Goal: Information Seeking & Learning: Find specific fact

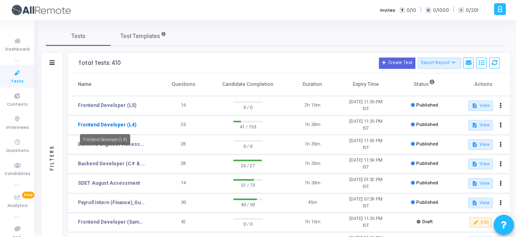
click at [107, 123] on link "Frontend Developer (L4)" at bounding box center [107, 124] width 58 height 7
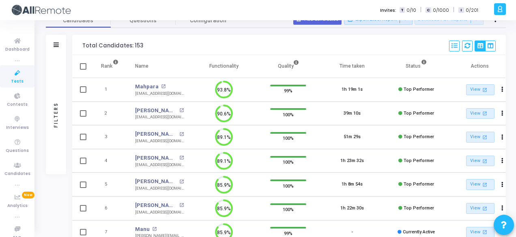
click at [59, 44] on div "Filters" at bounding box center [56, 45] width 20 height 20
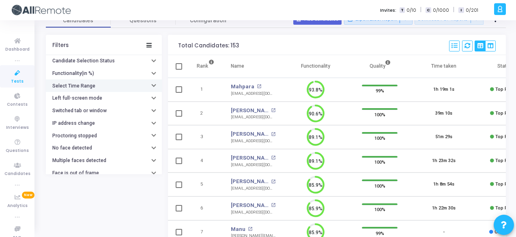
click at [88, 86] on h6 "Select Time Range" at bounding box center [73, 86] width 43 height 6
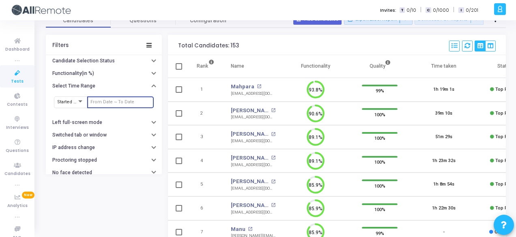
click at [104, 102] on input "text" at bounding box center [120, 102] width 60 height 5
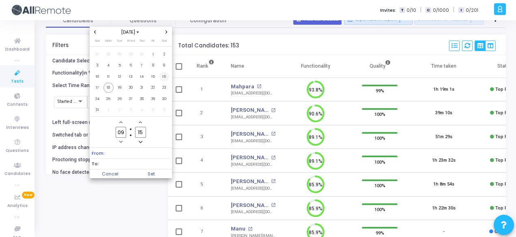
click at [163, 77] on span "16" at bounding box center [164, 77] width 10 height 10
click at [110, 86] on span "18" at bounding box center [108, 88] width 10 height 10
click at [157, 172] on span "Set" at bounding box center [151, 174] width 41 height 9
type input "8/16/2025, 9:15 AM - 8/18/2025, 9:15 AM"
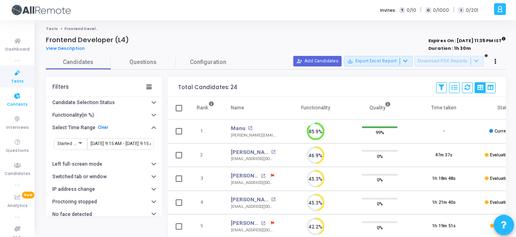
click at [13, 94] on icon at bounding box center [17, 96] width 17 height 10
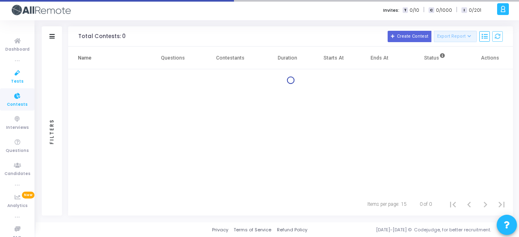
click at [13, 81] on span "Tests" at bounding box center [17, 81] width 13 height 7
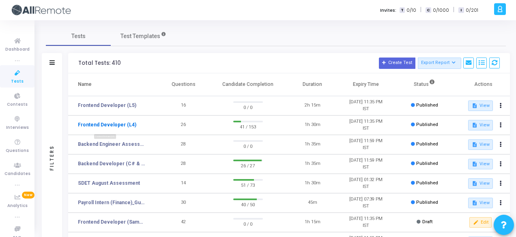
click at [127, 124] on link "Frontend Developer (L4)" at bounding box center [107, 124] width 58 height 7
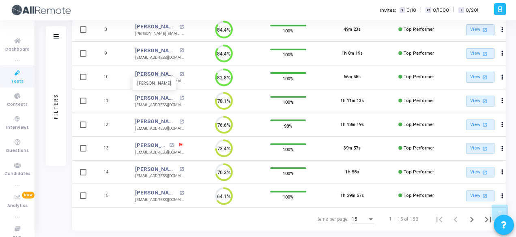
scroll to position [281, 0]
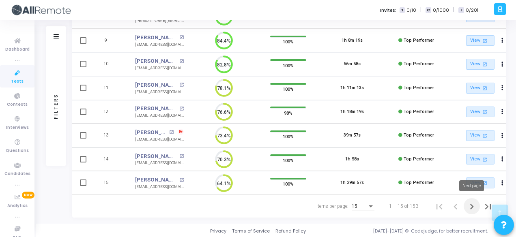
click at [475, 203] on icon "Next page" at bounding box center [471, 206] width 11 height 11
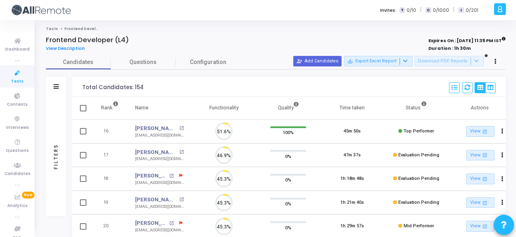
scroll to position [17, 20]
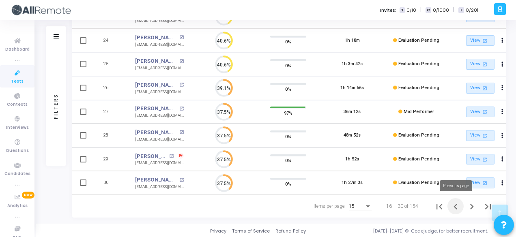
click at [457, 210] on icon "Previous page" at bounding box center [455, 206] width 11 height 11
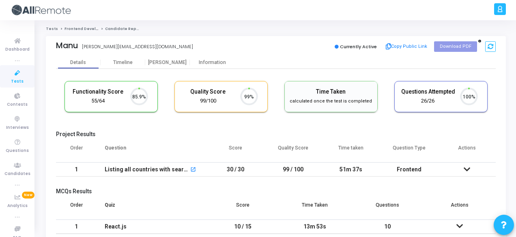
scroll to position [17, 20]
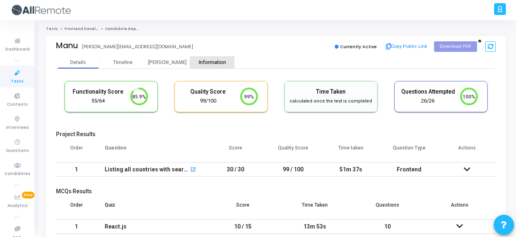
click at [221, 66] on div "Information" at bounding box center [212, 62] width 45 height 12
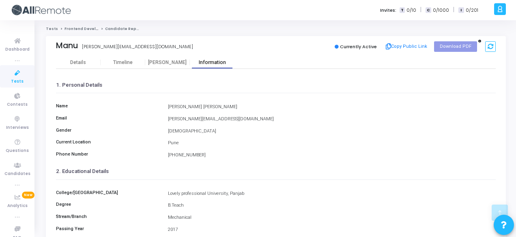
scroll to position [187, 0]
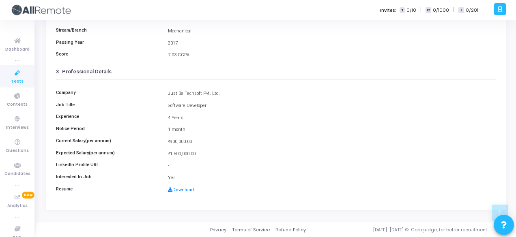
drag, startPoint x: 221, startPoint y: 91, endPoint x: 149, endPoint y: 96, distance: 71.5
click at [149, 96] on div "Company Just Be Techsoft Pvt. Ltd." at bounding box center [276, 94] width 448 height 8
copy div "Just Be Techsoft Pvt. Ltd."
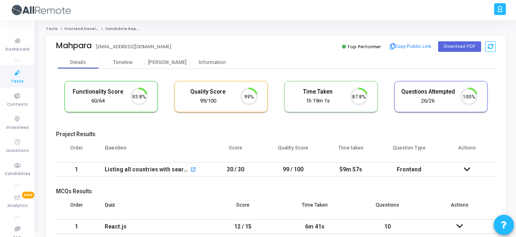
scroll to position [17, 20]
click at [217, 63] on div "Information" at bounding box center [212, 63] width 45 height 6
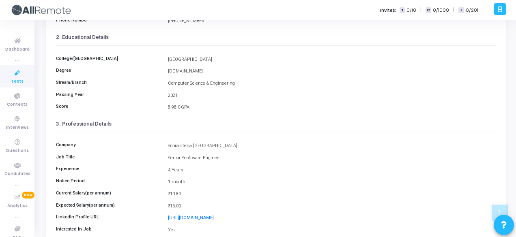
scroll to position [172, 0]
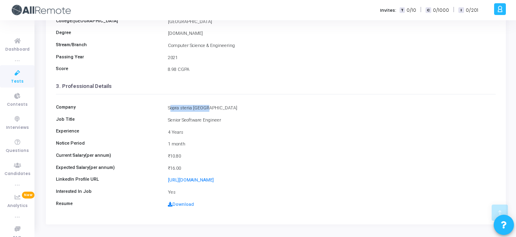
drag, startPoint x: 169, startPoint y: 107, endPoint x: 202, endPoint y: 109, distance: 33.3
click at [202, 109] on div "Sopra steria India" at bounding box center [332, 108] width 336 height 7
copy div "Sopra steria India"
click at [435, 84] on h3 "3. Professional Details" at bounding box center [276, 86] width 440 height 6
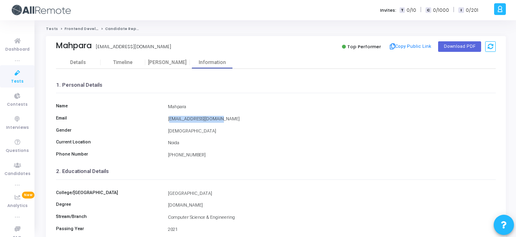
drag, startPoint x: 166, startPoint y: 119, endPoint x: 231, endPoint y: 119, distance: 64.5
click at [231, 120] on div "mahpara8604@gmail.com" at bounding box center [332, 119] width 336 height 7
copy div "mahpara8604@gmail.com"
drag, startPoint x: 456, startPoint y: 168, endPoint x: 381, endPoint y: 195, distance: 79.6
click at [381, 195] on div "Asanol Engineering College" at bounding box center [332, 194] width 336 height 7
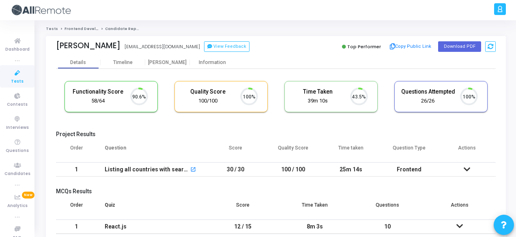
scroll to position [17, 20]
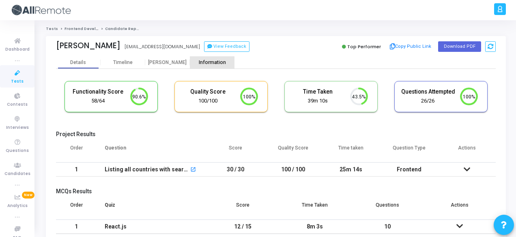
click at [208, 62] on div "Information" at bounding box center [212, 63] width 45 height 6
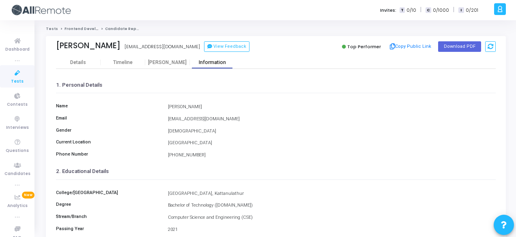
scroll to position [187, 0]
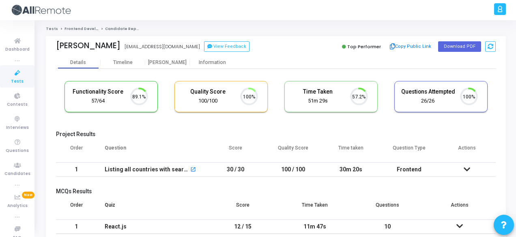
scroll to position [17, 20]
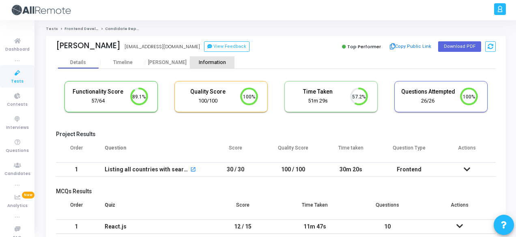
click at [204, 62] on div "Information" at bounding box center [212, 63] width 45 height 6
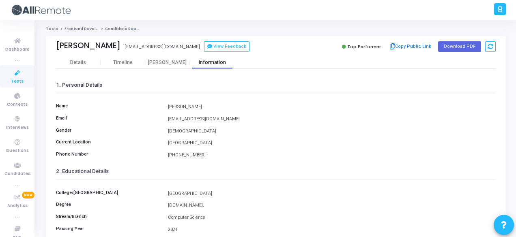
scroll to position [187, 0]
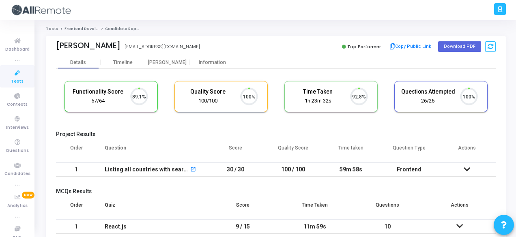
scroll to position [17, 20]
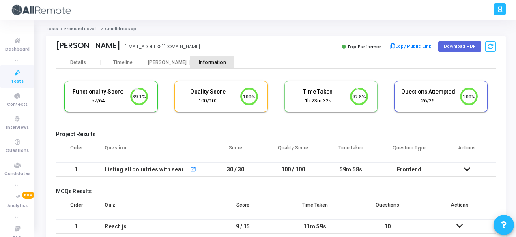
click at [217, 61] on div "Information" at bounding box center [212, 63] width 45 height 6
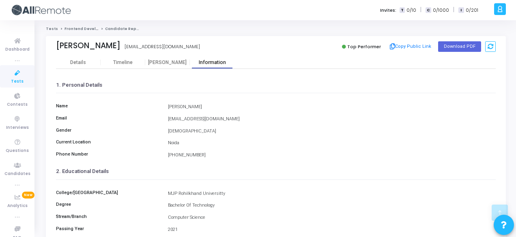
scroll to position [187, 0]
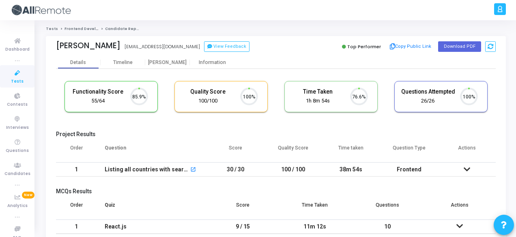
scroll to position [17, 20]
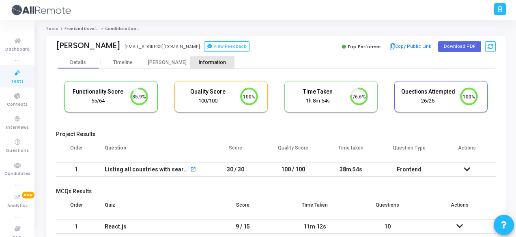
click at [212, 62] on div "Information" at bounding box center [212, 63] width 45 height 6
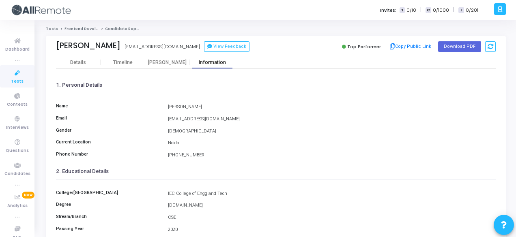
scroll to position [187, 0]
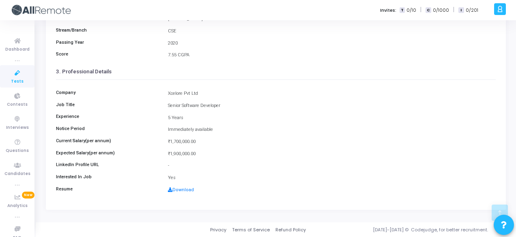
drag, startPoint x: 168, startPoint y: 93, endPoint x: 202, endPoint y: 93, distance: 34.1
click at [202, 93] on div "Xcelore Pvt Ltd" at bounding box center [332, 93] width 336 height 7
copy div "Xcelore Pvt Ltd"
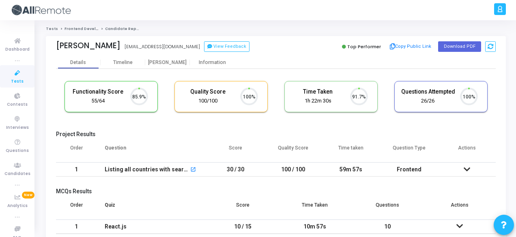
scroll to position [17, 20]
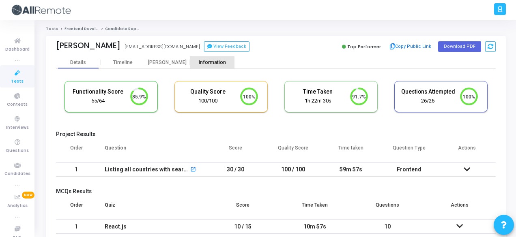
click at [220, 65] on div "Information" at bounding box center [212, 63] width 45 height 6
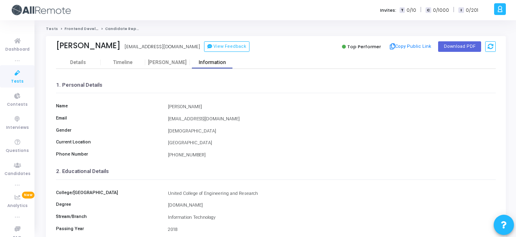
scroll to position [187, 0]
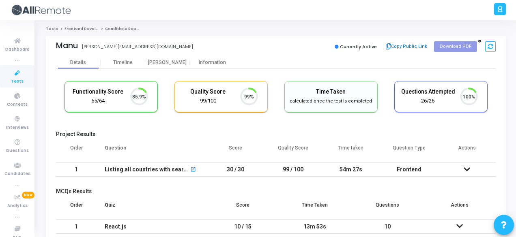
scroll to position [17, 20]
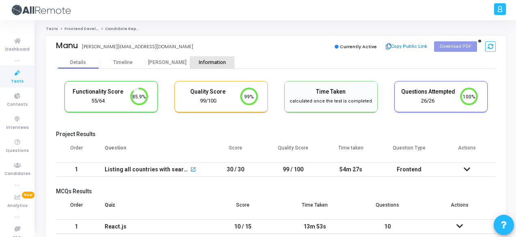
click at [204, 60] on div "Information" at bounding box center [212, 63] width 45 height 6
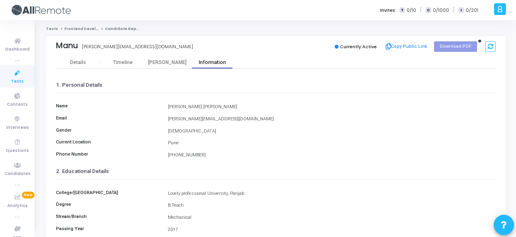
scroll to position [187, 0]
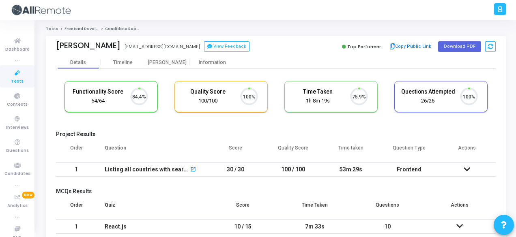
scroll to position [17, 20]
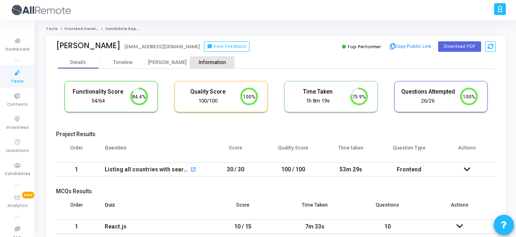
click at [202, 65] on div "Information" at bounding box center [212, 63] width 45 height 6
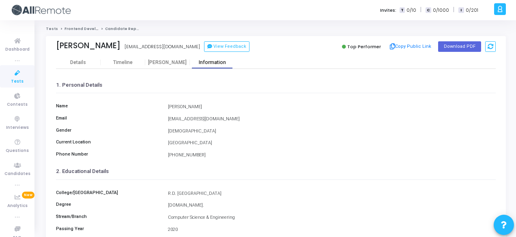
scroll to position [187, 0]
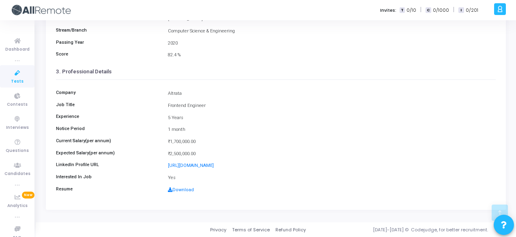
drag, startPoint x: 168, startPoint y: 91, endPoint x: 187, endPoint y: 93, distance: 18.8
click at [187, 93] on div "Altrata" at bounding box center [332, 93] width 336 height 7
copy div "Altrata"
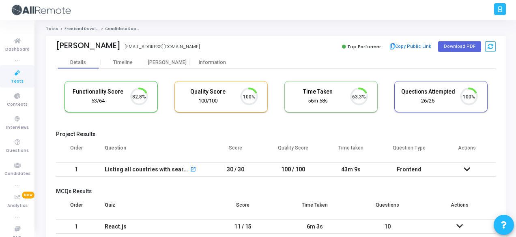
scroll to position [17, 20]
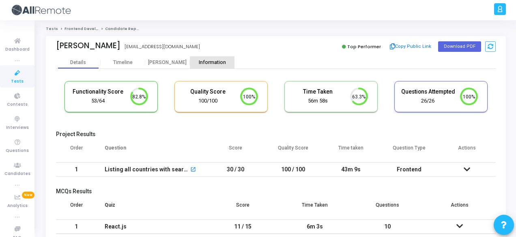
click at [203, 63] on div "Information" at bounding box center [212, 63] width 45 height 6
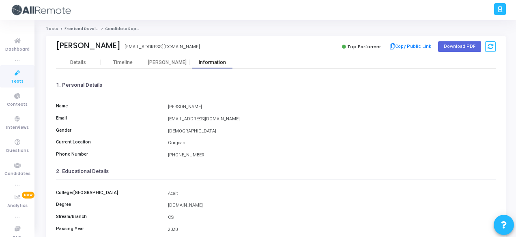
scroll to position [187, 0]
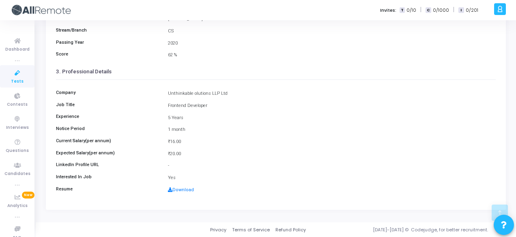
drag, startPoint x: 166, startPoint y: 92, endPoint x: 232, endPoint y: 94, distance: 65.7
click at [232, 94] on div "Unthinkable olutions LLP Ltd" at bounding box center [332, 93] width 336 height 7
copy div "Unthinkable olutions LLP Ltd"
